Goal: Transaction & Acquisition: Purchase product/service

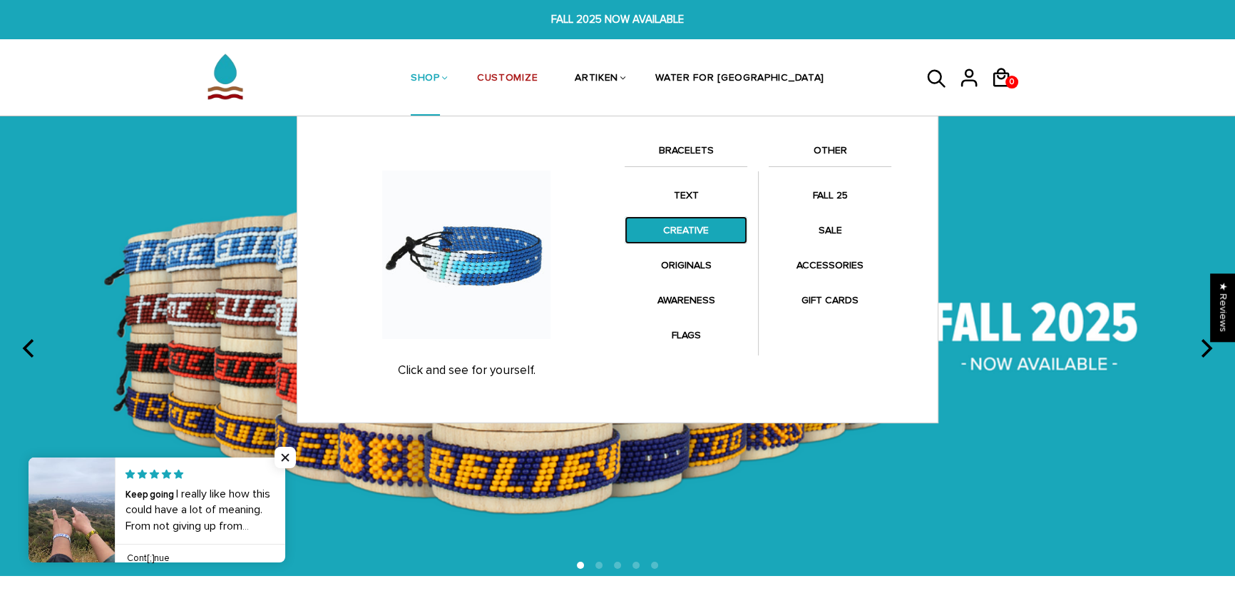
click at [691, 233] on link "CREATIVE" at bounding box center [686, 230] width 123 height 28
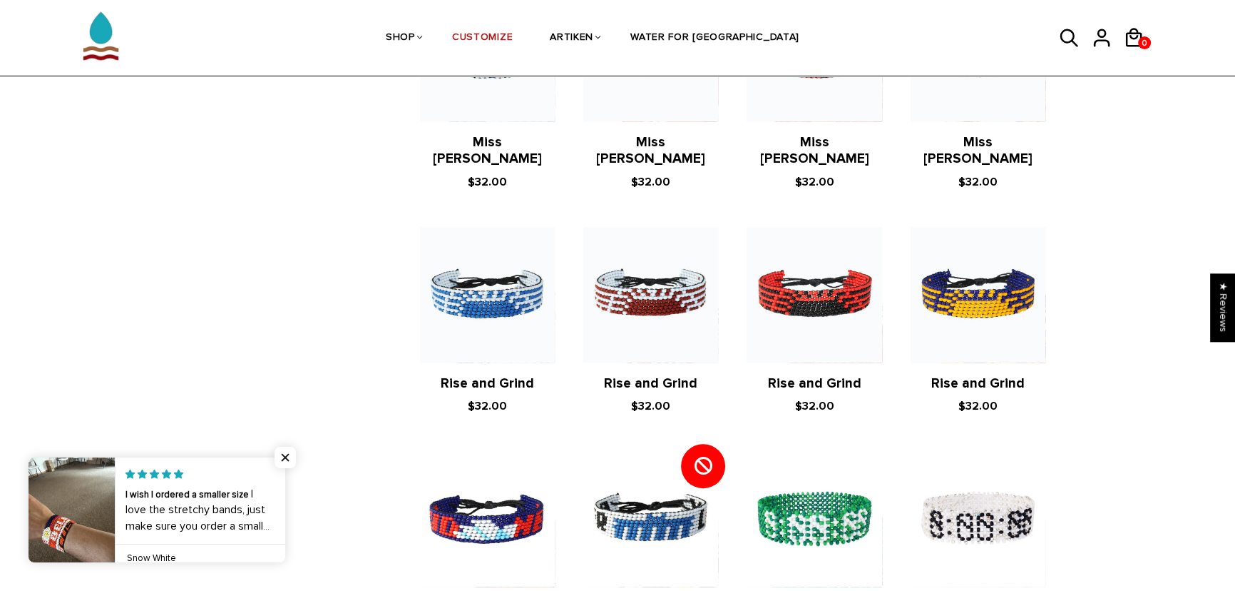
scroll to position [1297, 0]
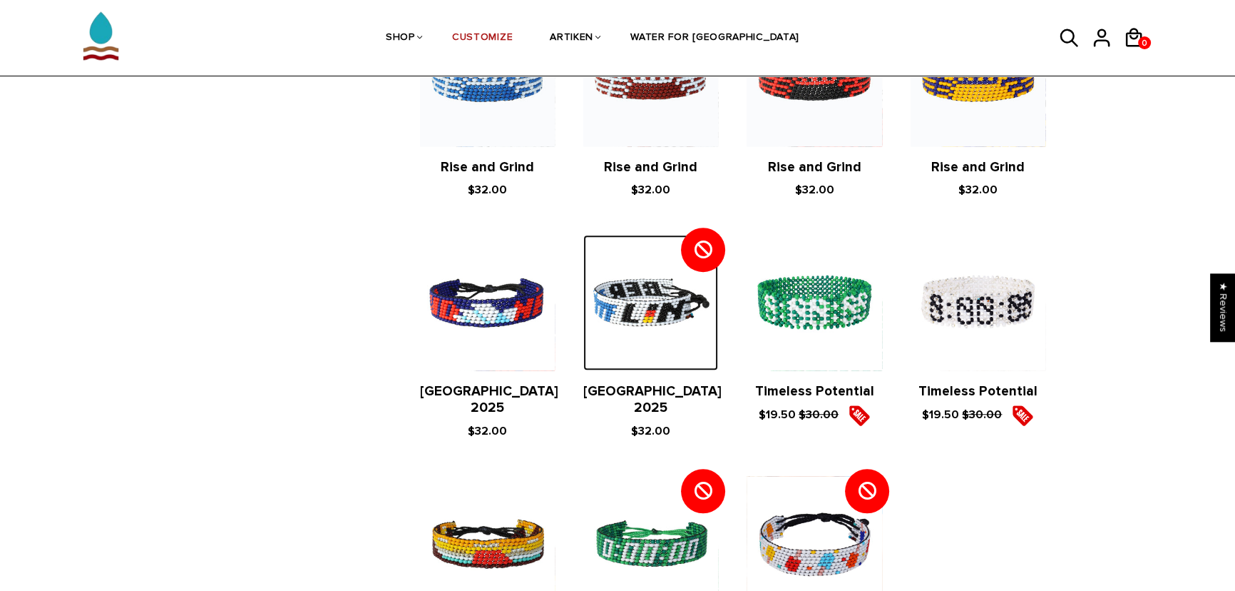
click at [658, 333] on img at bounding box center [650, 302] width 135 height 135
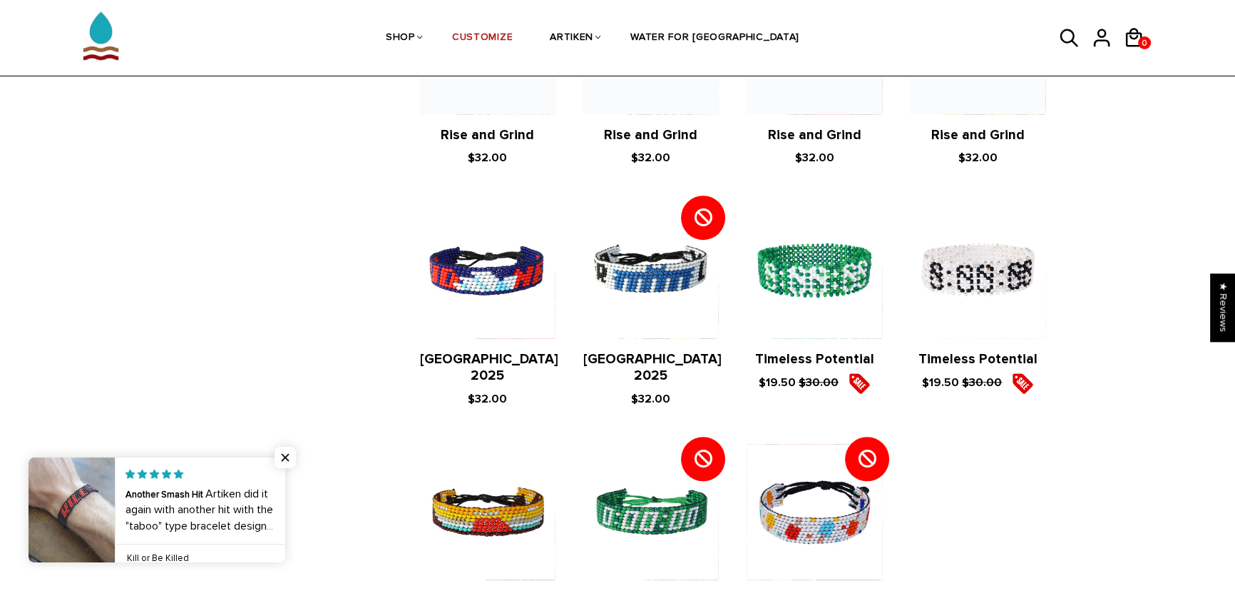
scroll to position [1185, 0]
